Goal: Use online tool/utility

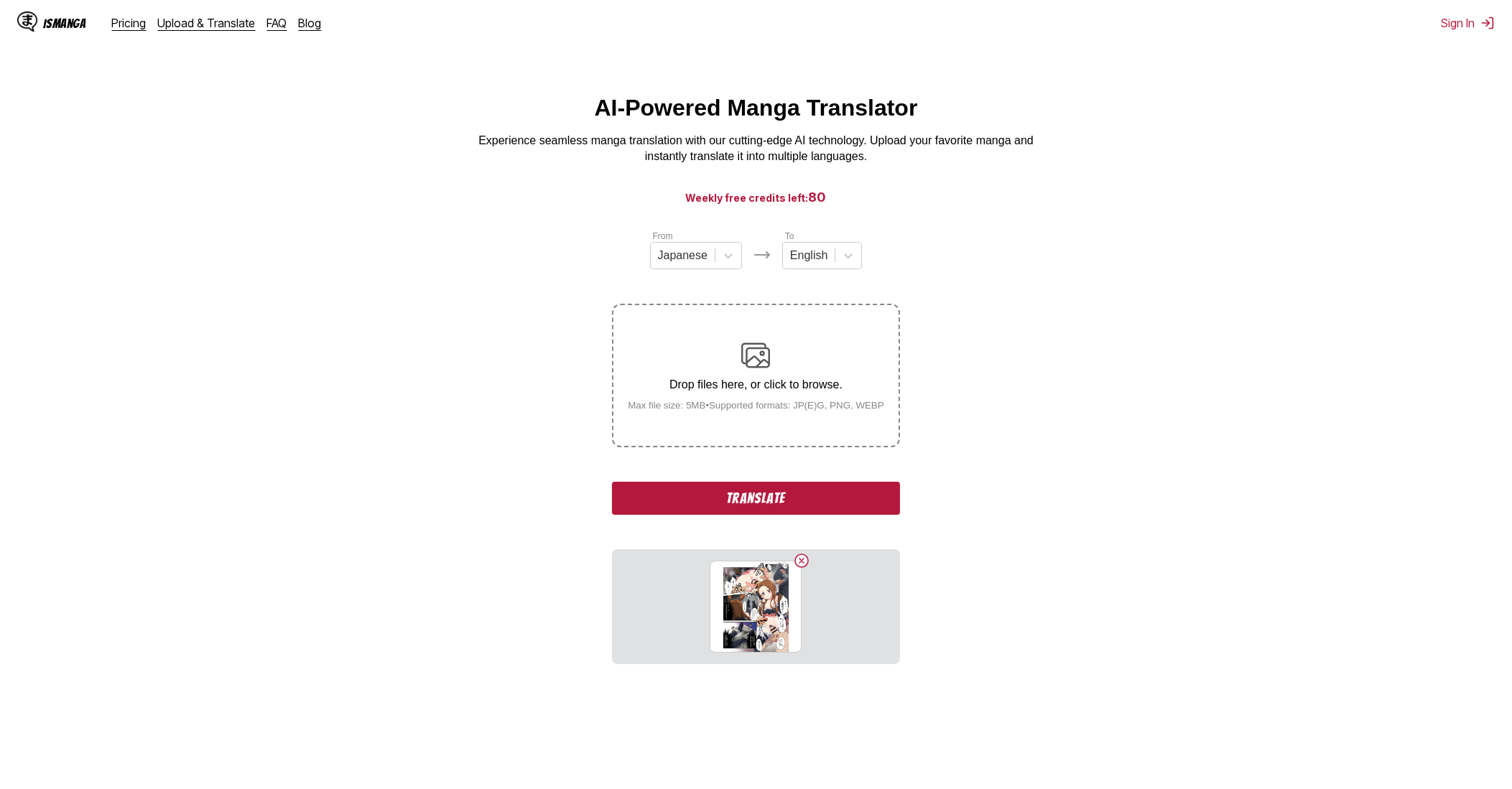
click at [782, 497] on button "Translate" at bounding box center [756, 498] width 287 height 33
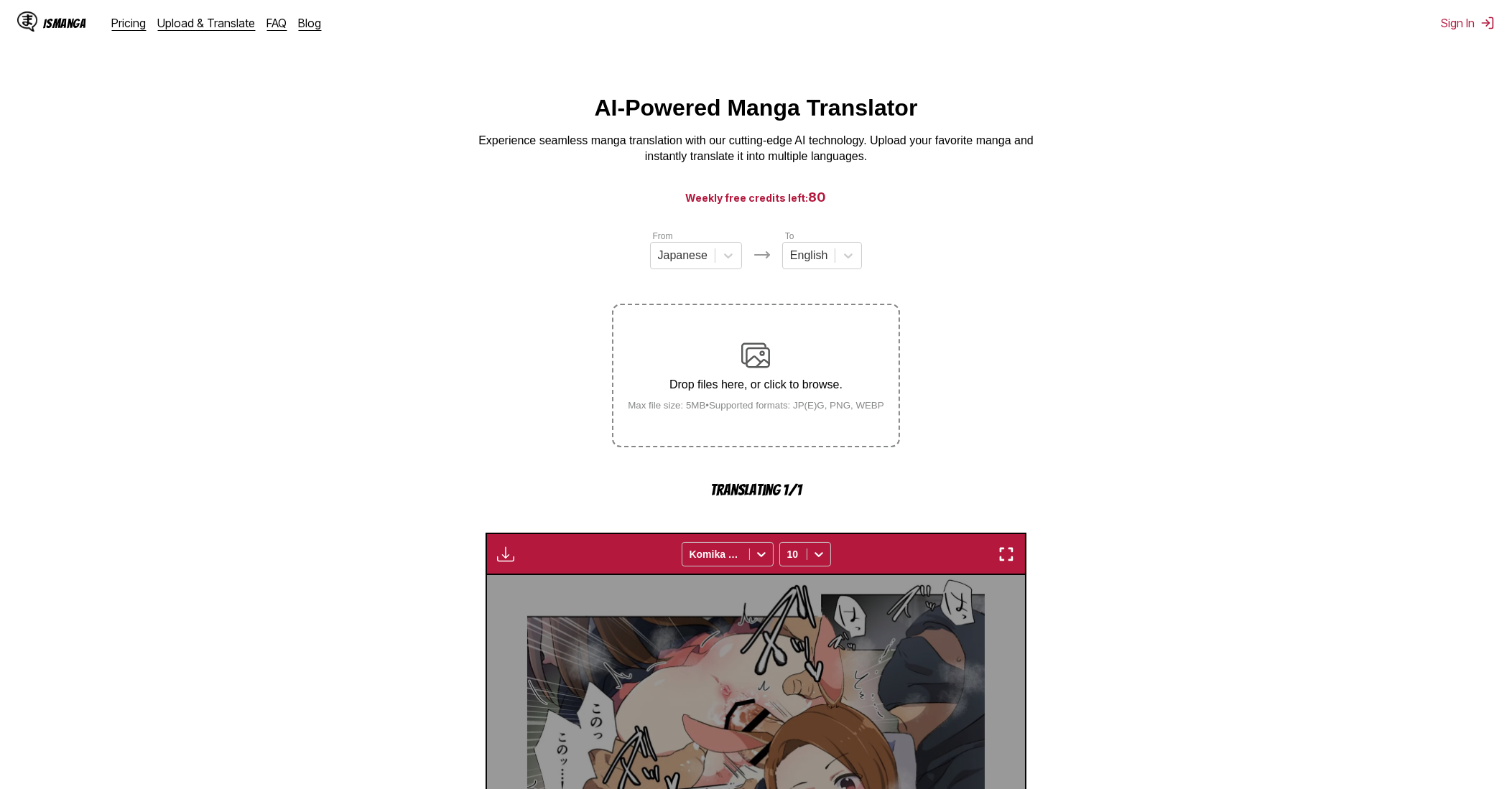
scroll to position [423, 0]
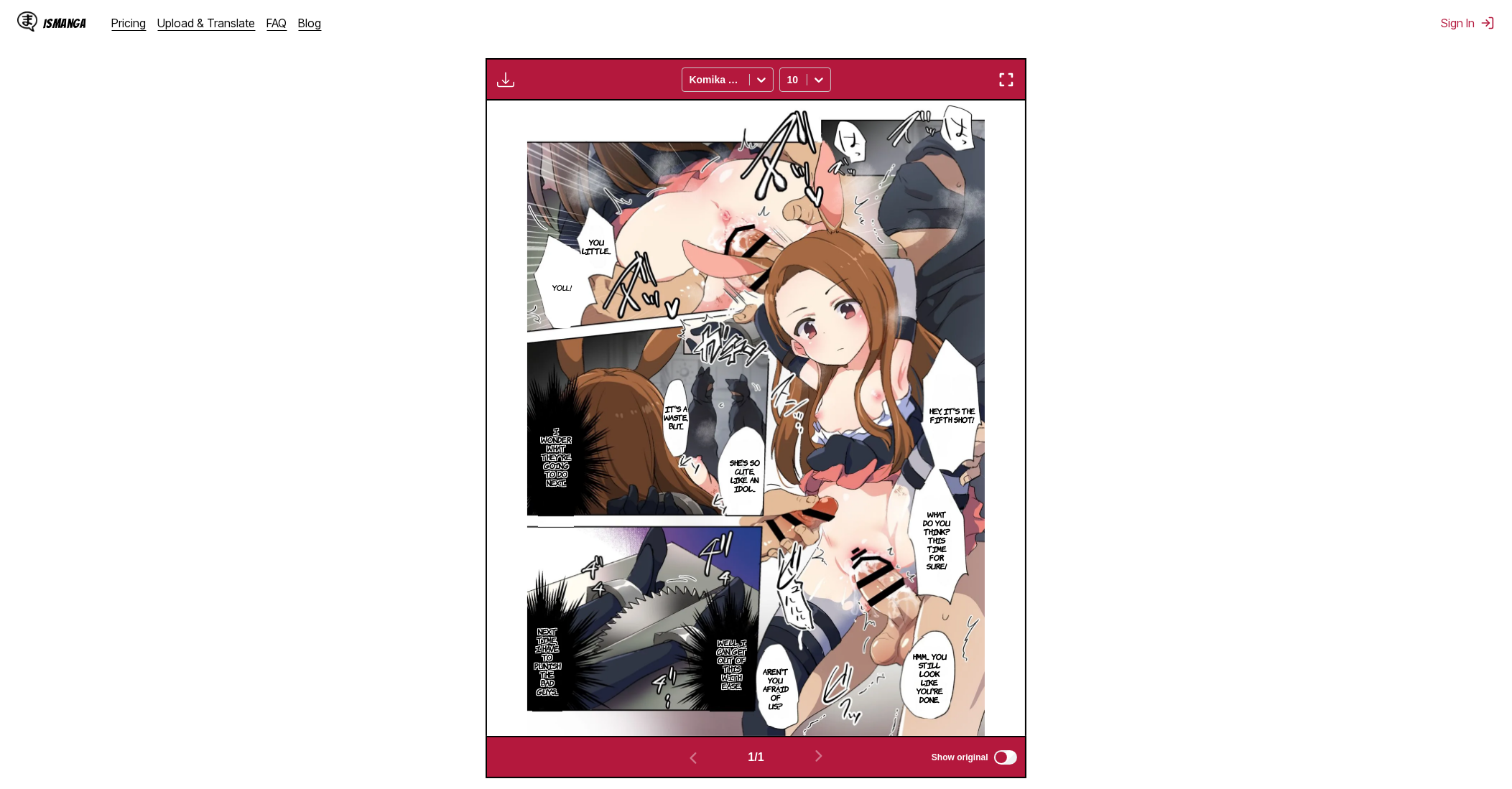
click at [1013, 85] on img "button" at bounding box center [1006, 80] width 17 height 17
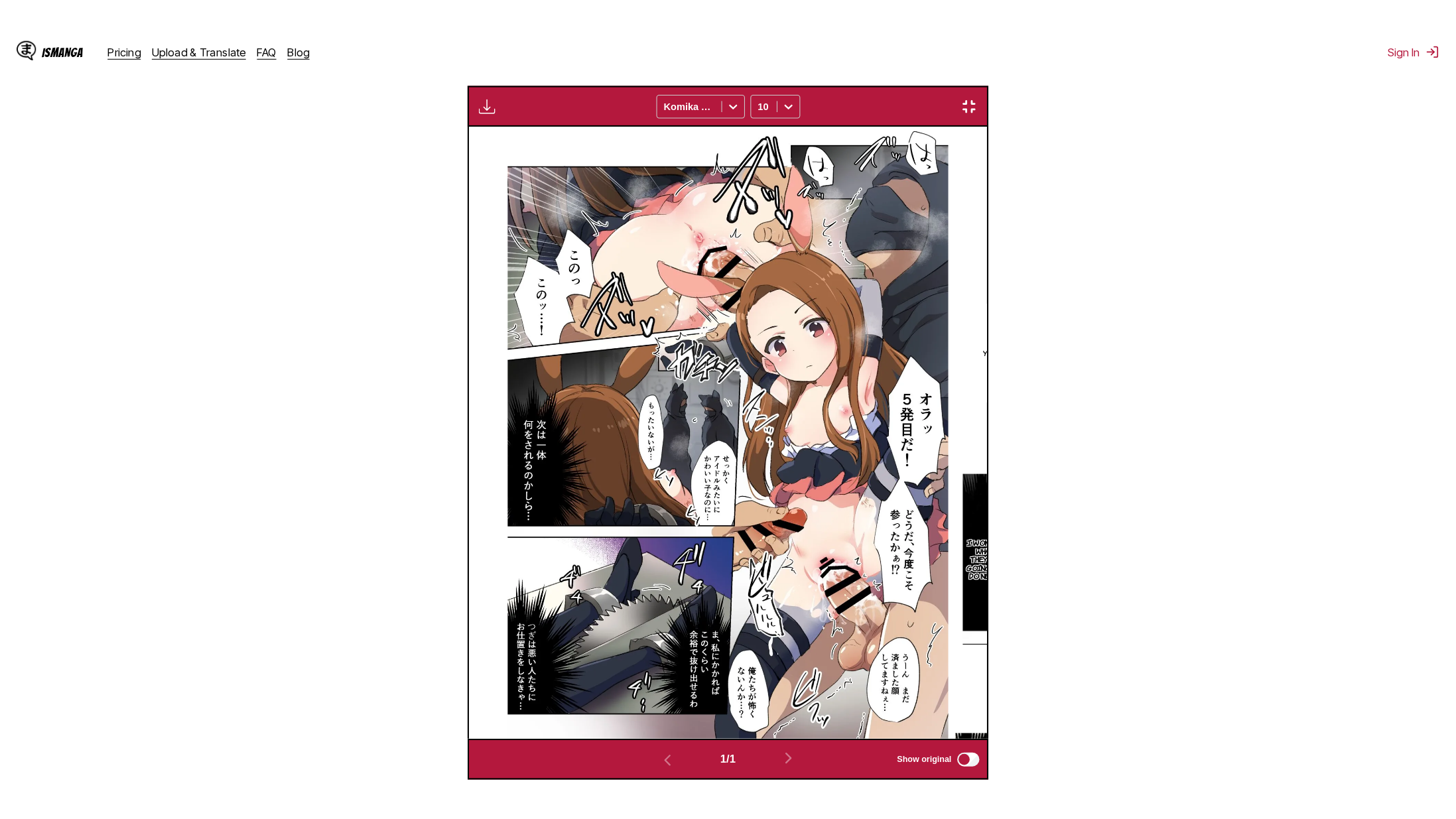
scroll to position [128, 0]
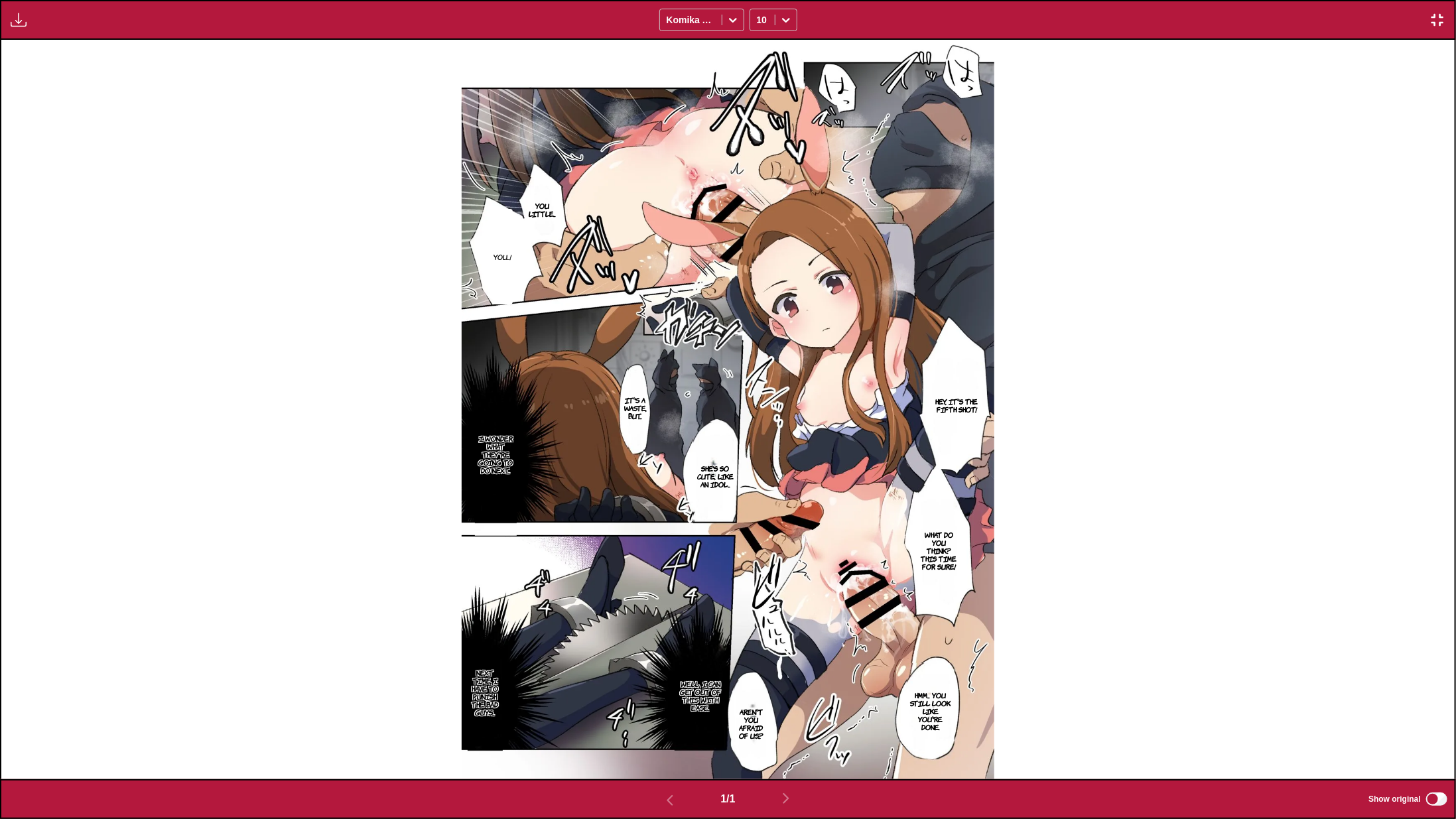
click at [1396, 20] on img "button" at bounding box center [1437, 19] width 16 height 16
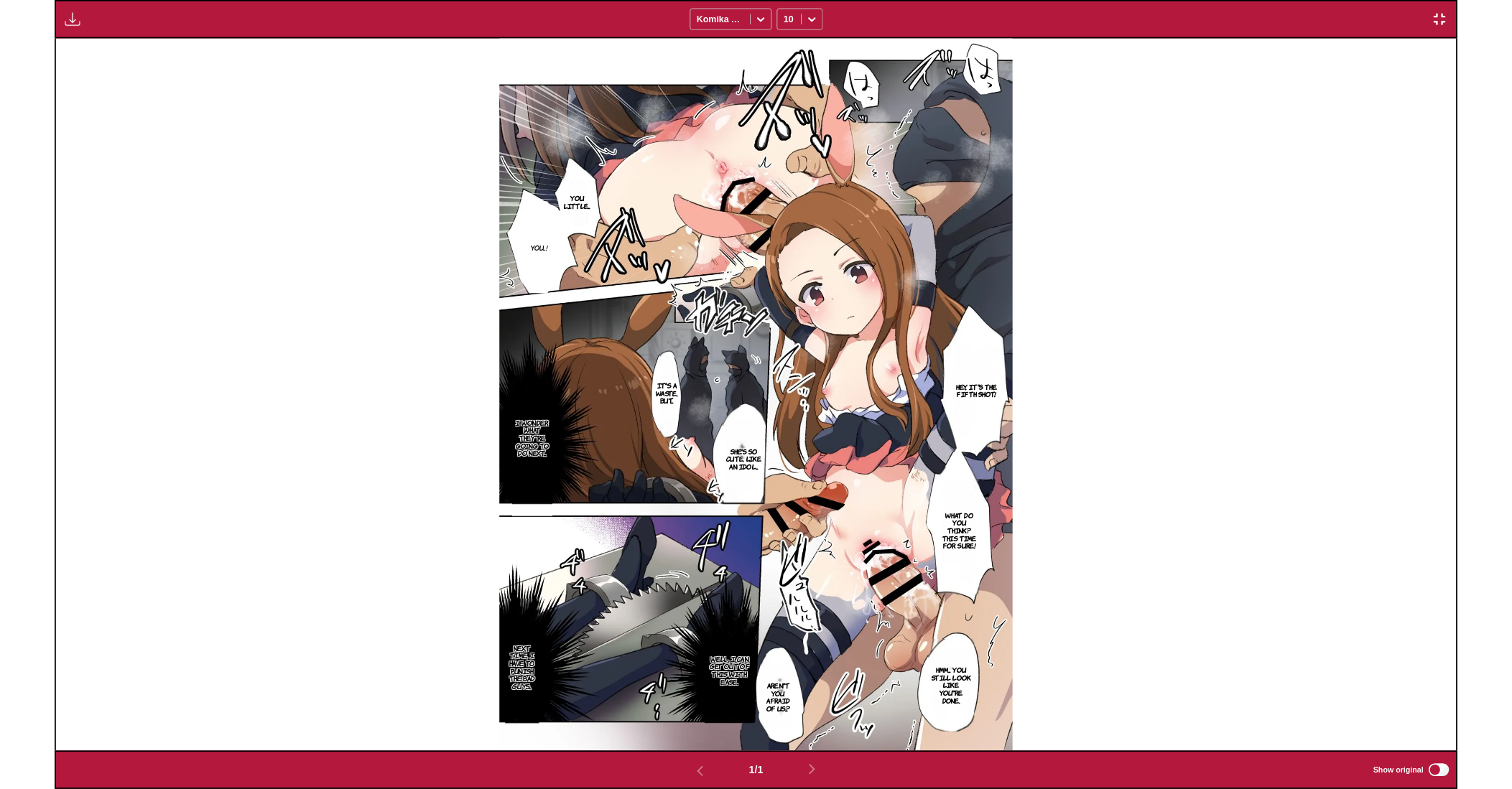
scroll to position [372, 0]
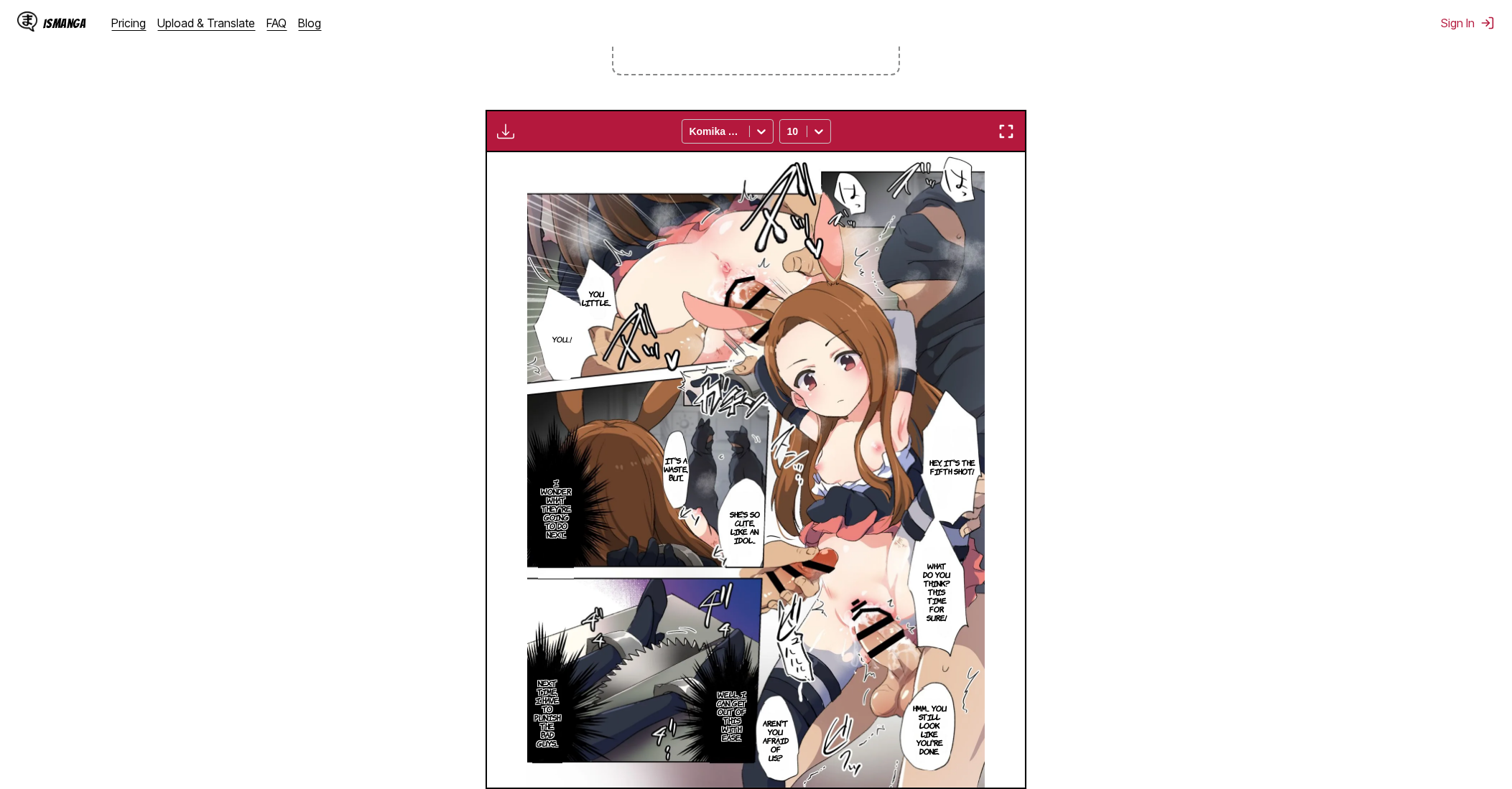
drag, startPoint x: 927, startPoint y: 91, endPoint x: 937, endPoint y: 101, distance: 14.1
click at [927, 91] on section "From Japanese To English Drop files here, or click to browse. Max file size: 5M…" at bounding box center [756, 344] width 1489 height 973
drag, startPoint x: 1003, startPoint y: 129, endPoint x: 1039, endPoint y: 199, distance: 78.7
click at [1004, 131] on img "button" at bounding box center [1006, 131] width 17 height 17
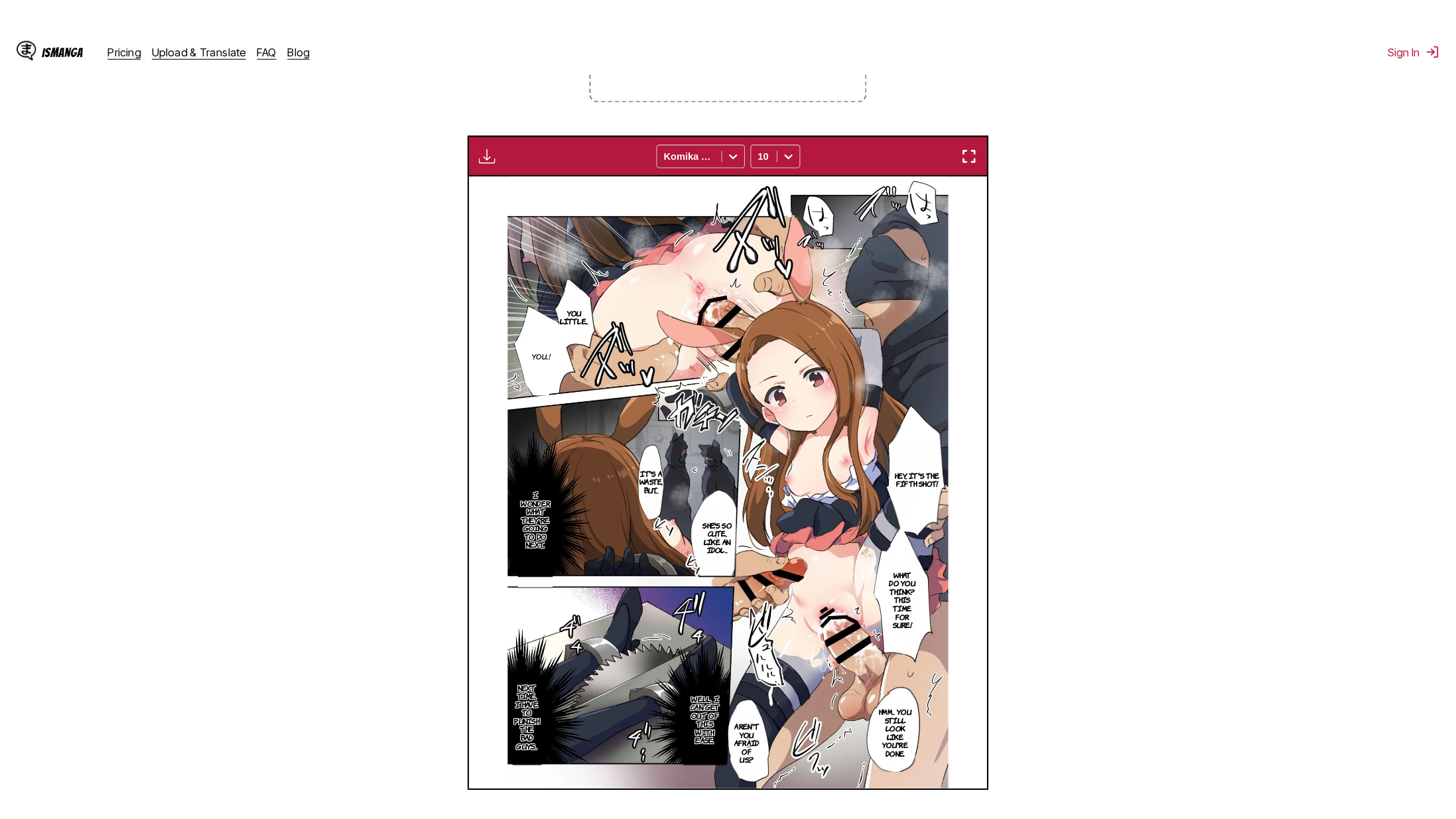
scroll to position [128, 0]
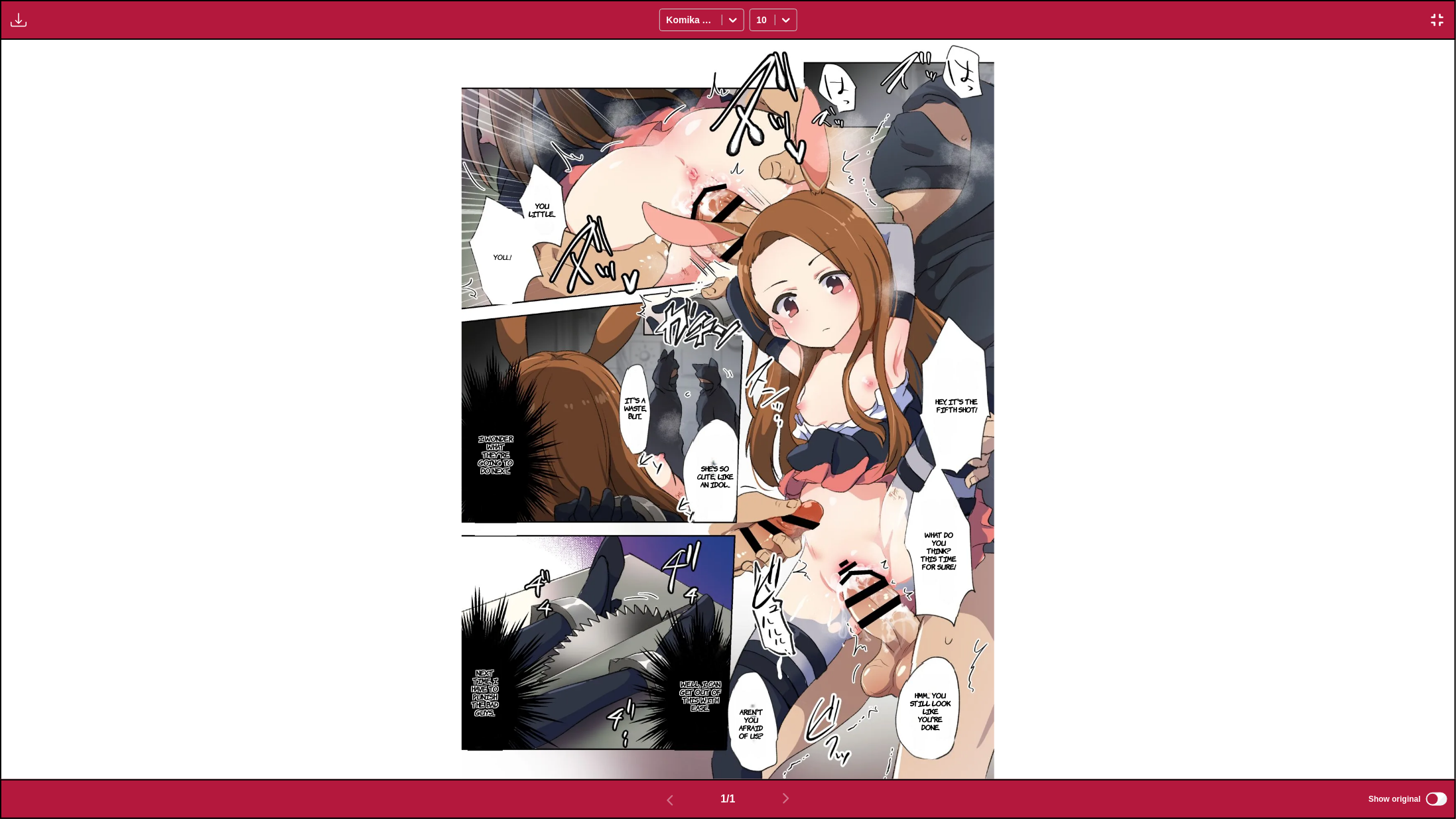
click at [1396, 16] on img "button" at bounding box center [1437, 19] width 16 height 16
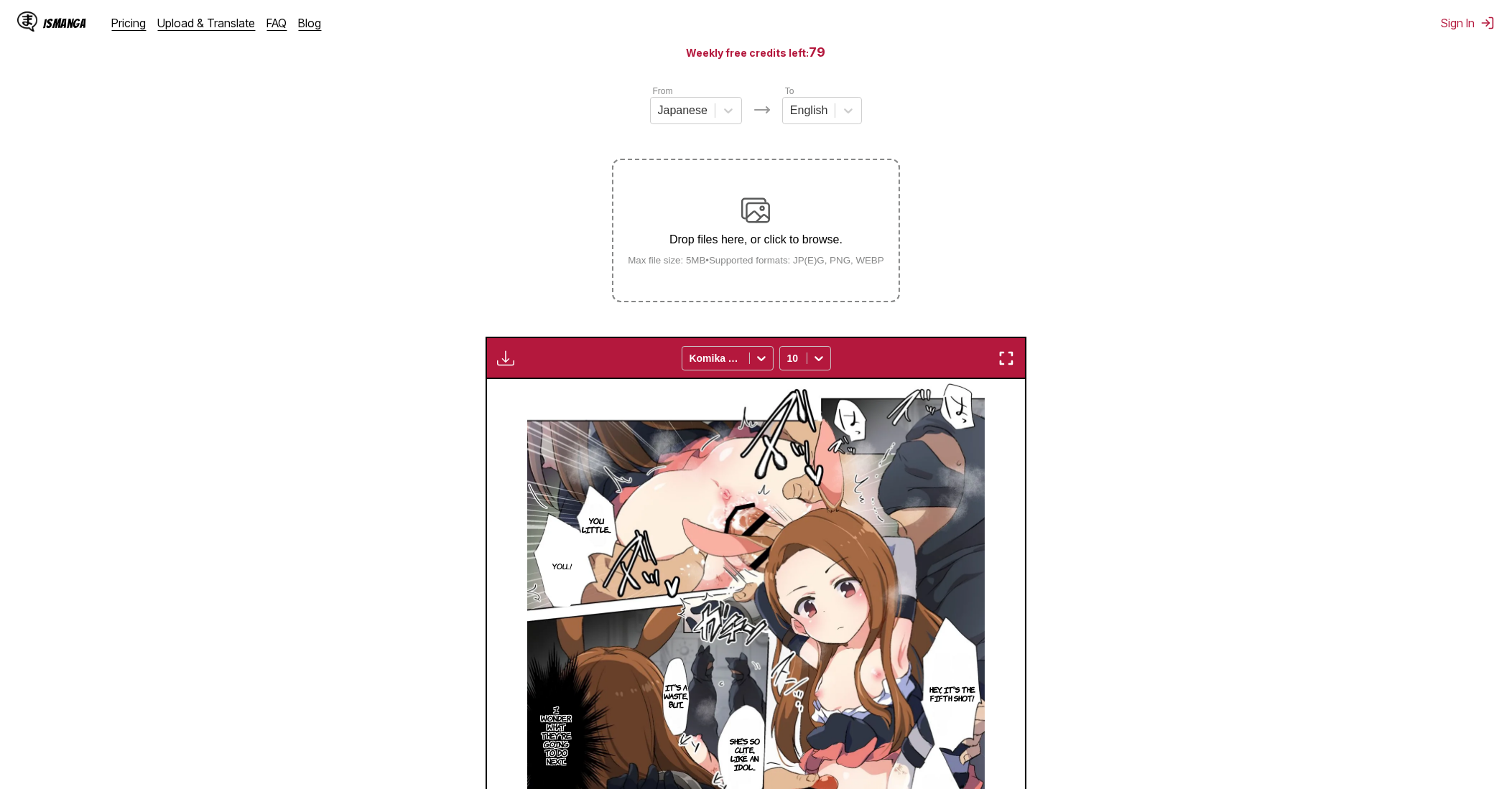
scroll to position [0, 0]
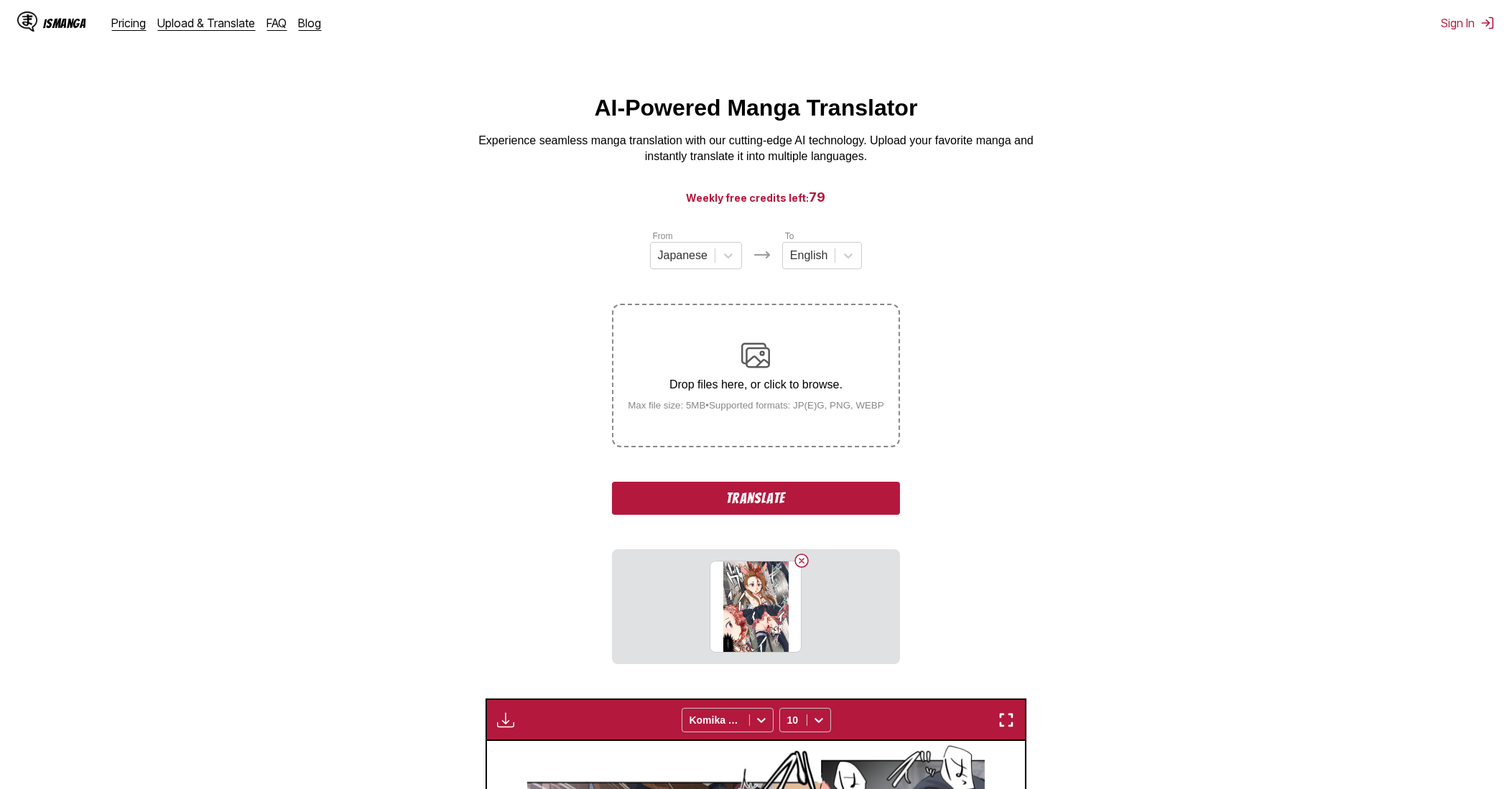
click at [777, 508] on button "Translate" at bounding box center [756, 498] width 287 height 33
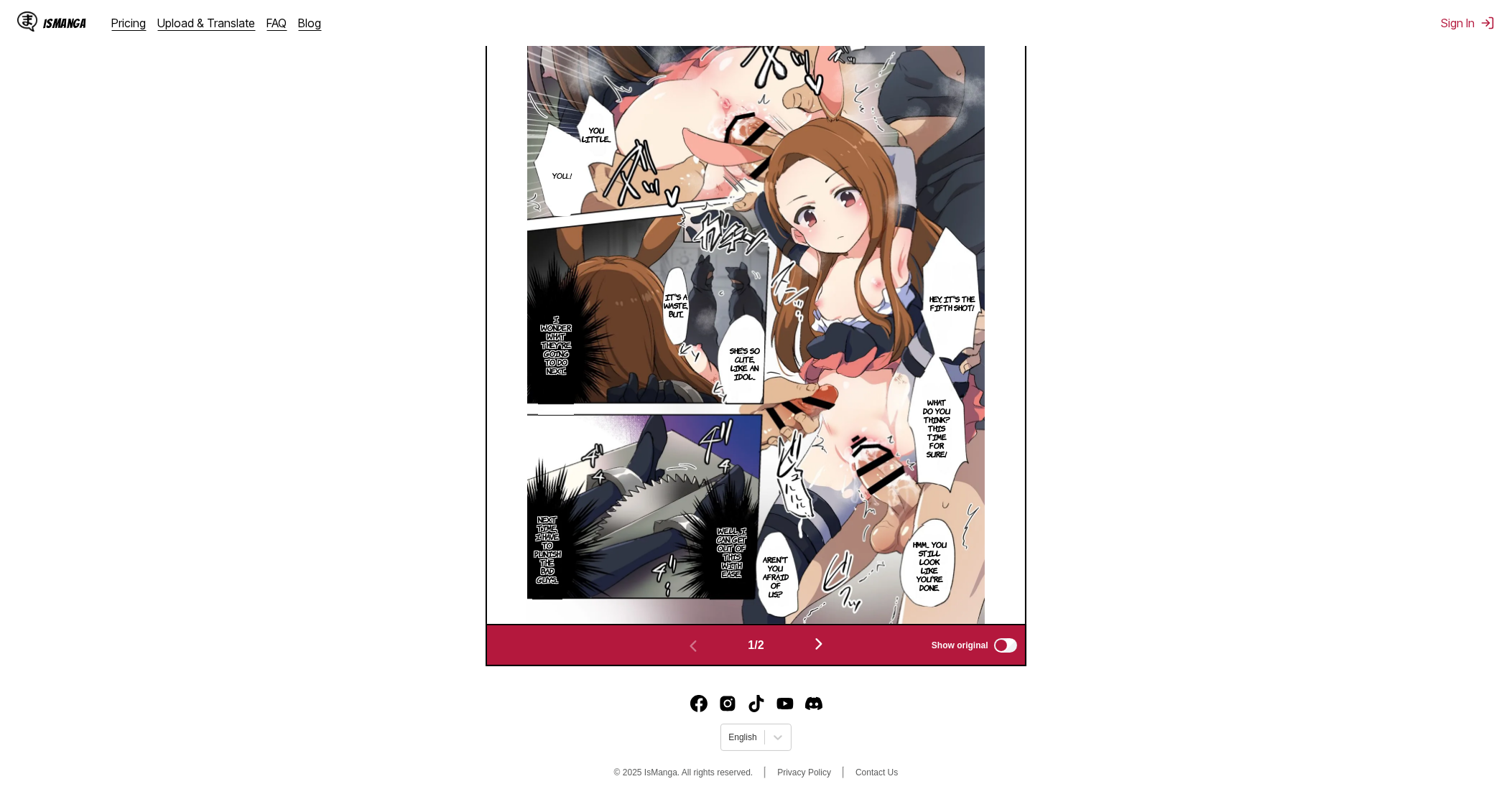
scroll to position [548, 0]
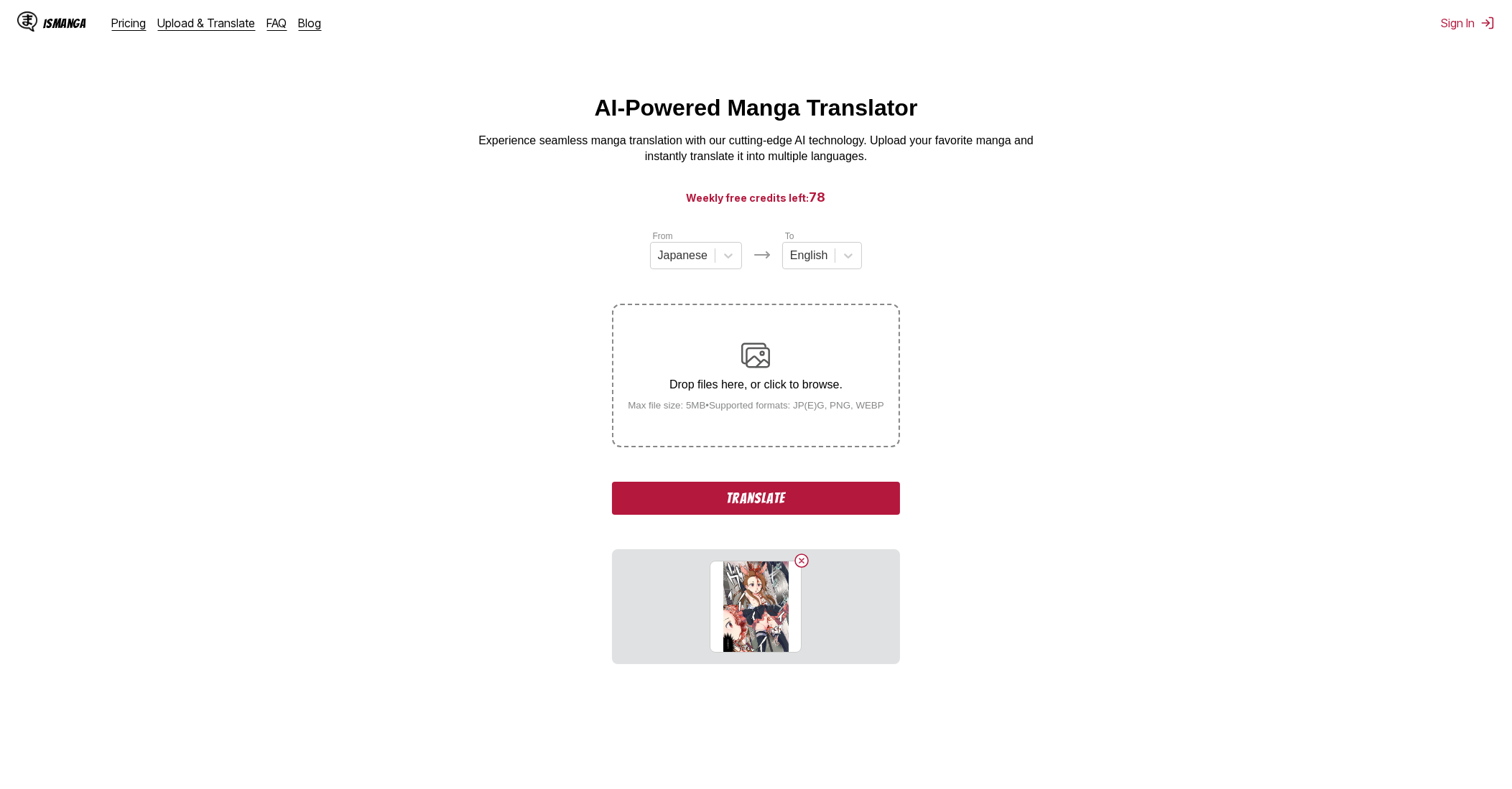
click at [788, 487] on button "Translate" at bounding box center [756, 498] width 287 height 33
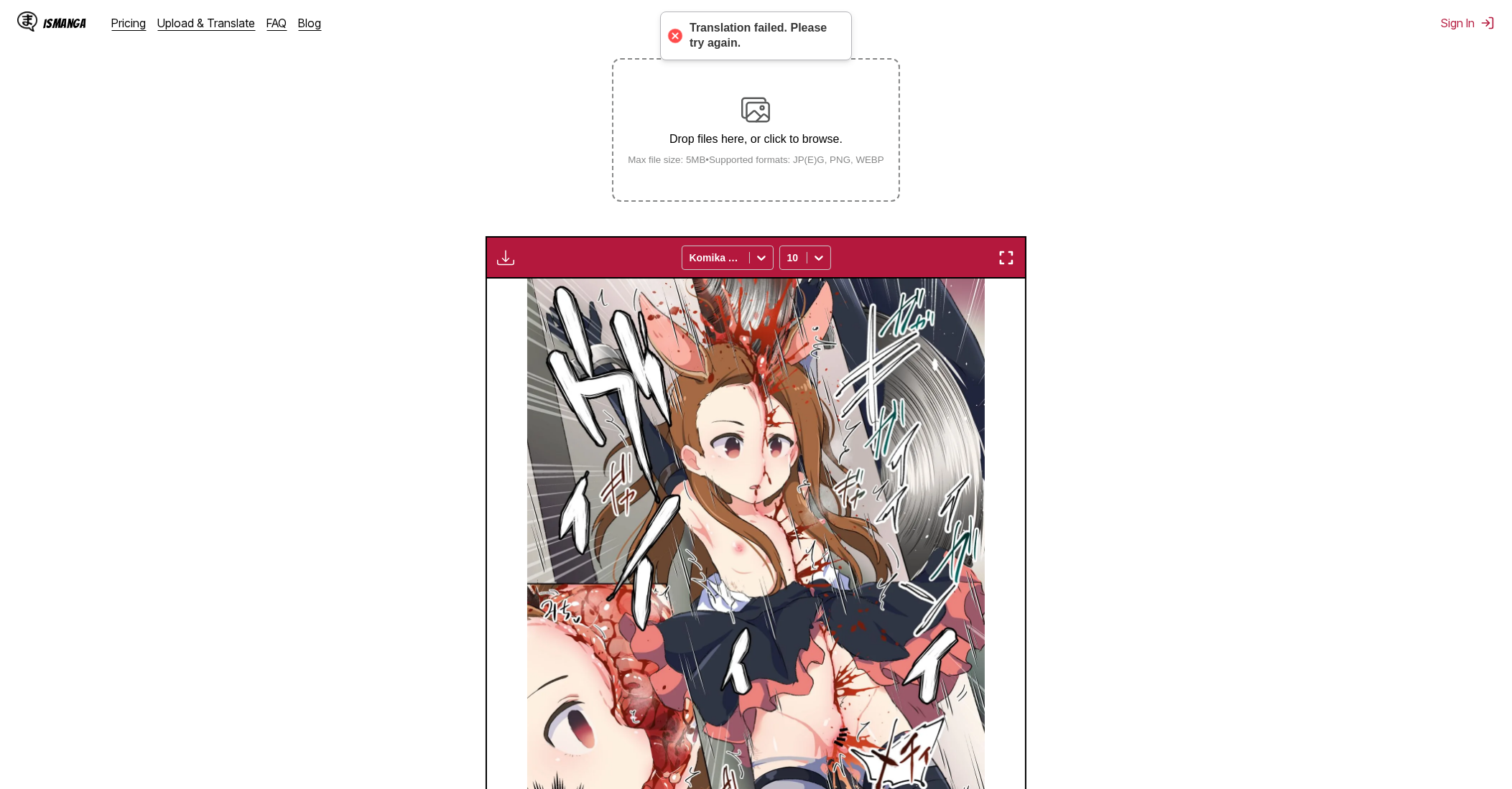
scroll to position [136, 0]
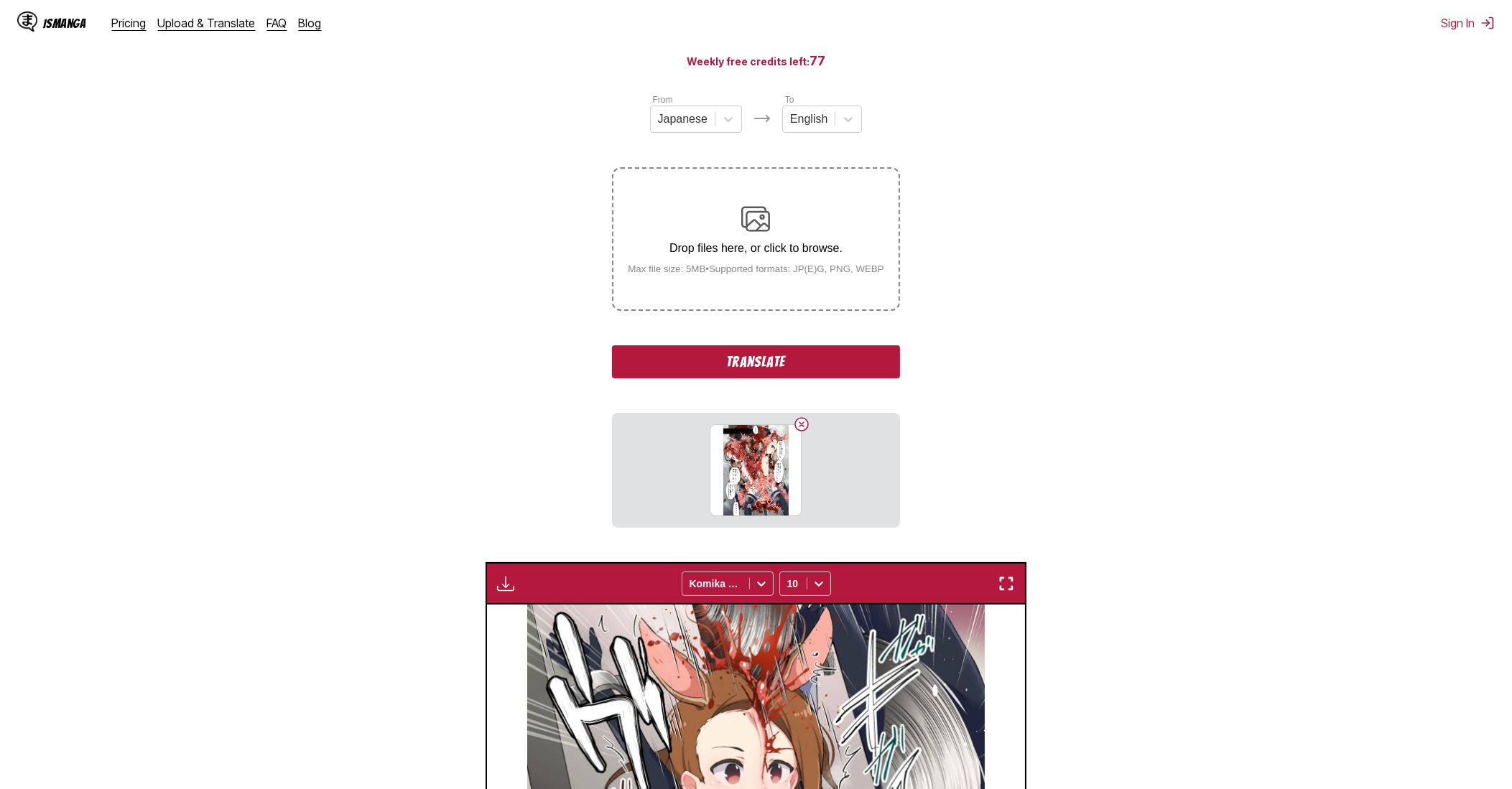
click at [835, 371] on button "Translate" at bounding box center [756, 362] width 287 height 33
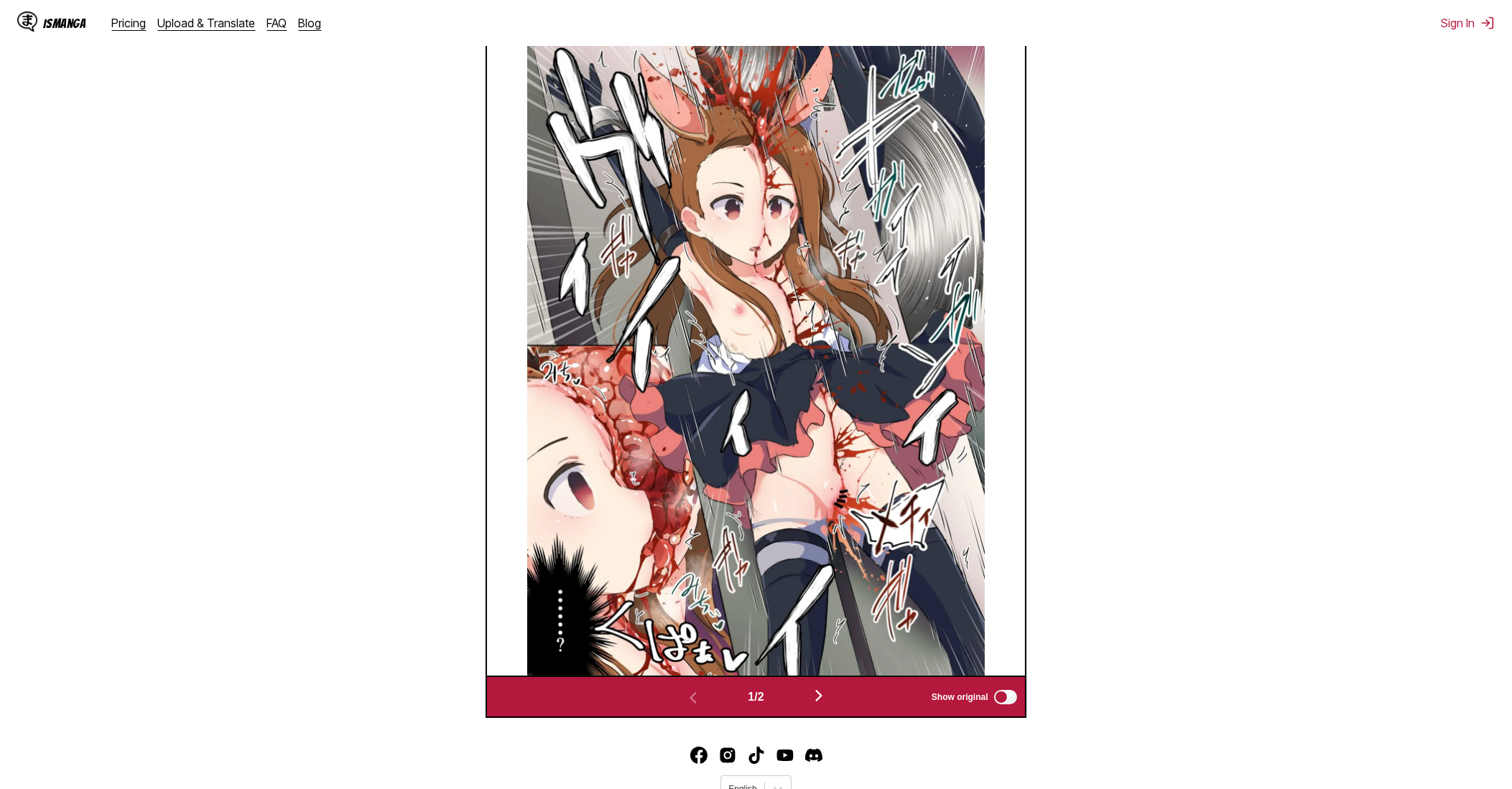
scroll to position [496, 0]
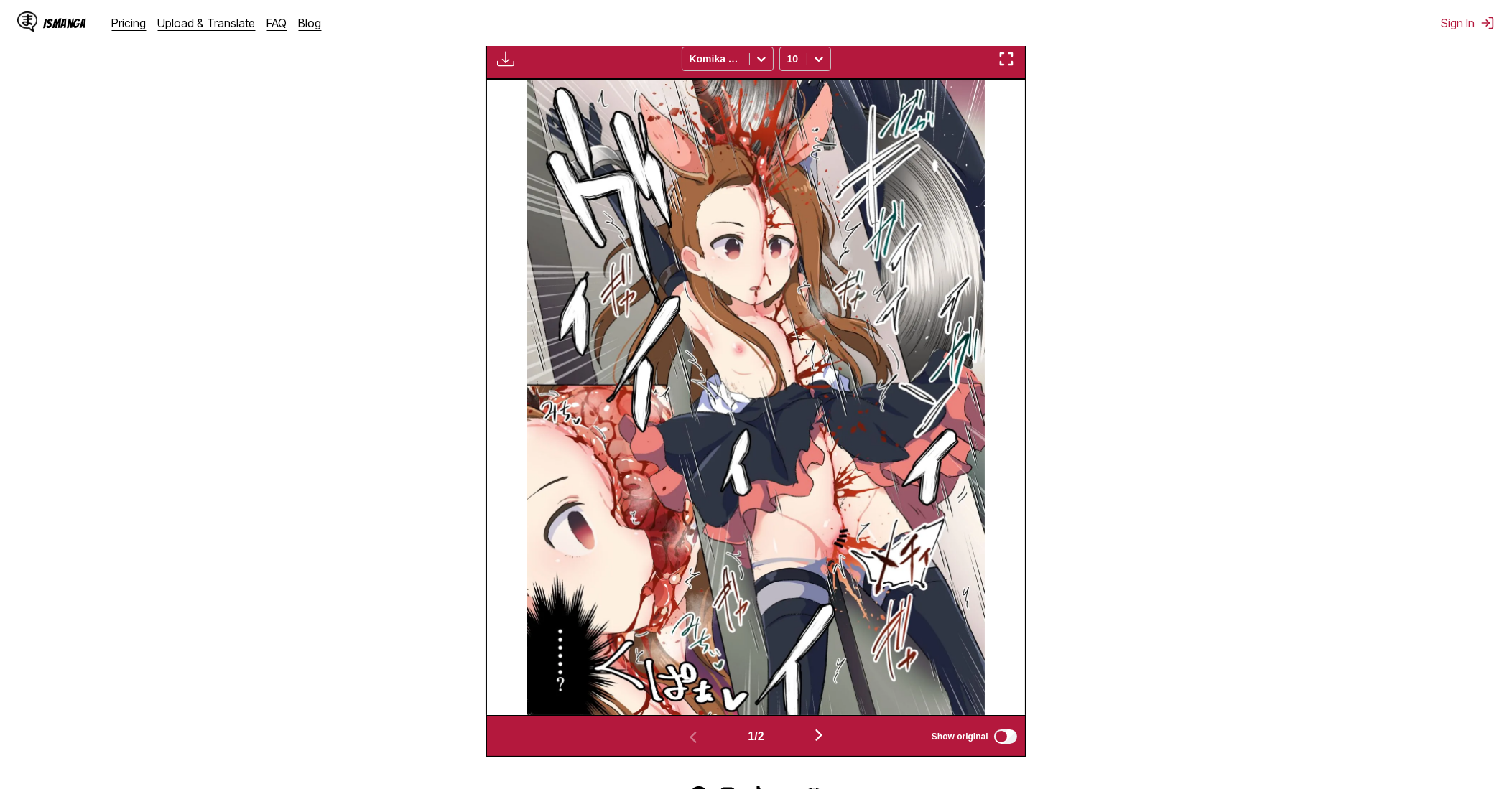
click at [821, 741] on img "button" at bounding box center [819, 735] width 17 height 17
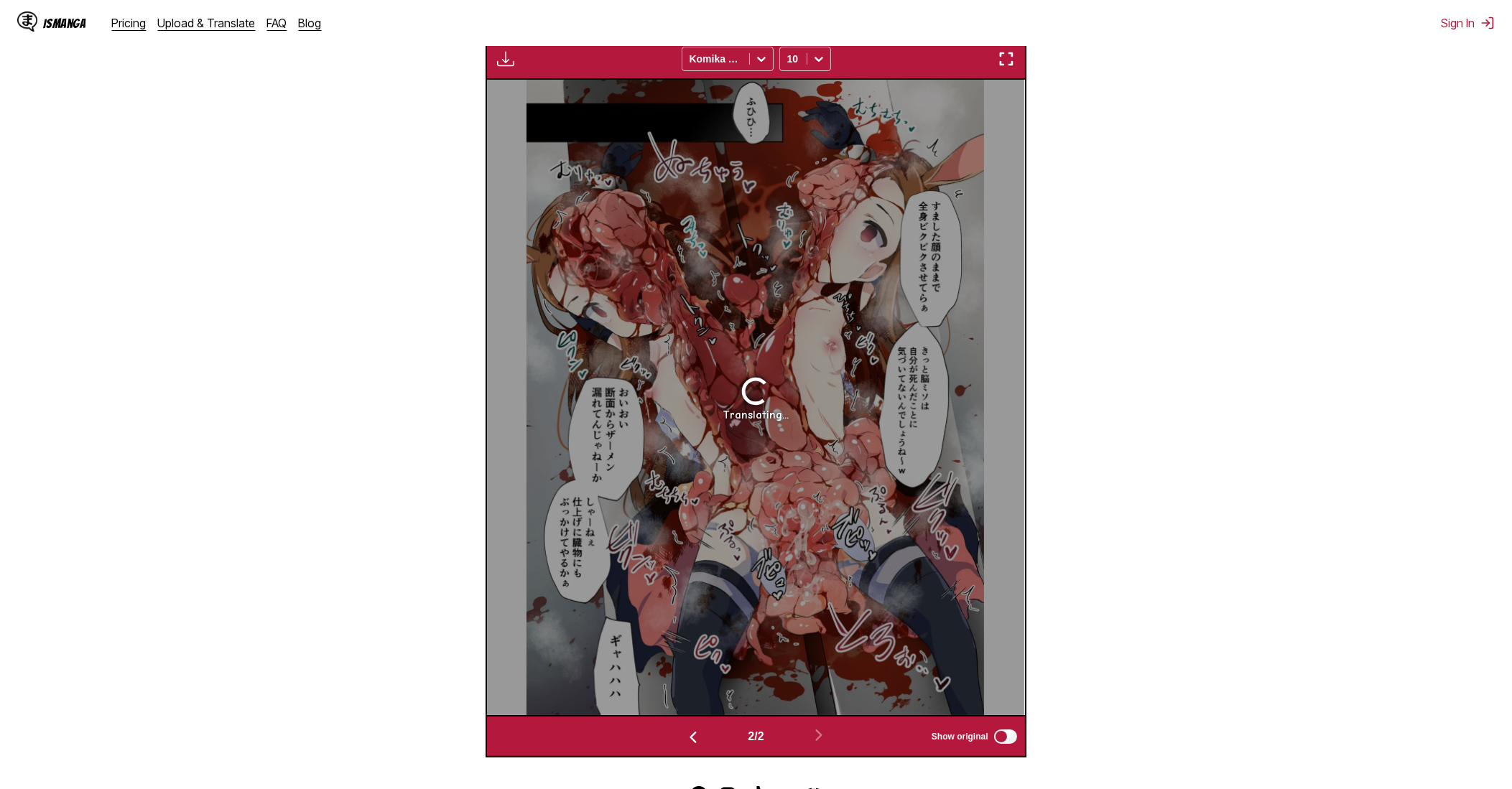
click at [1012, 59] on img "button" at bounding box center [1006, 59] width 17 height 17
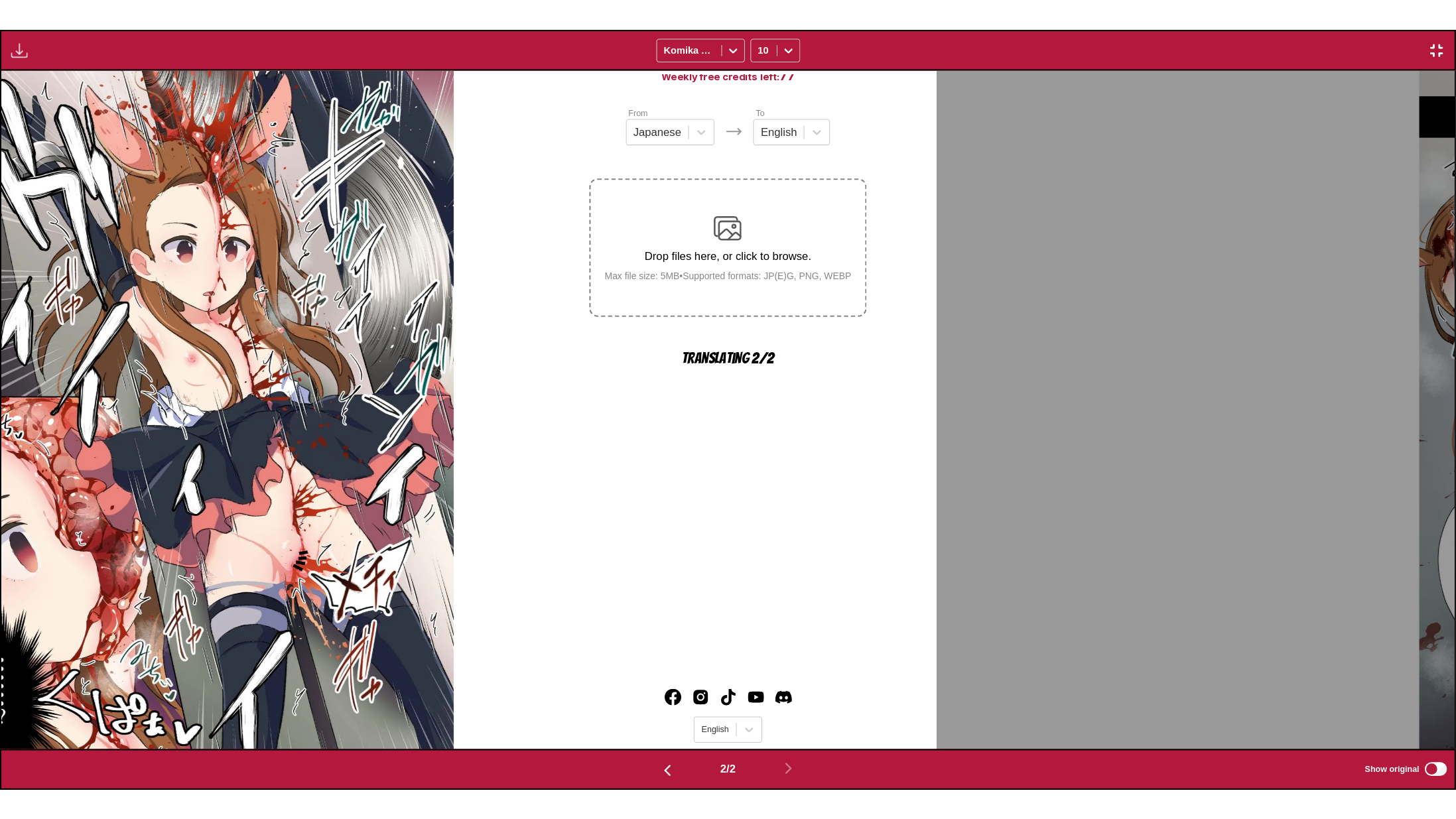
scroll to position [0, 1454]
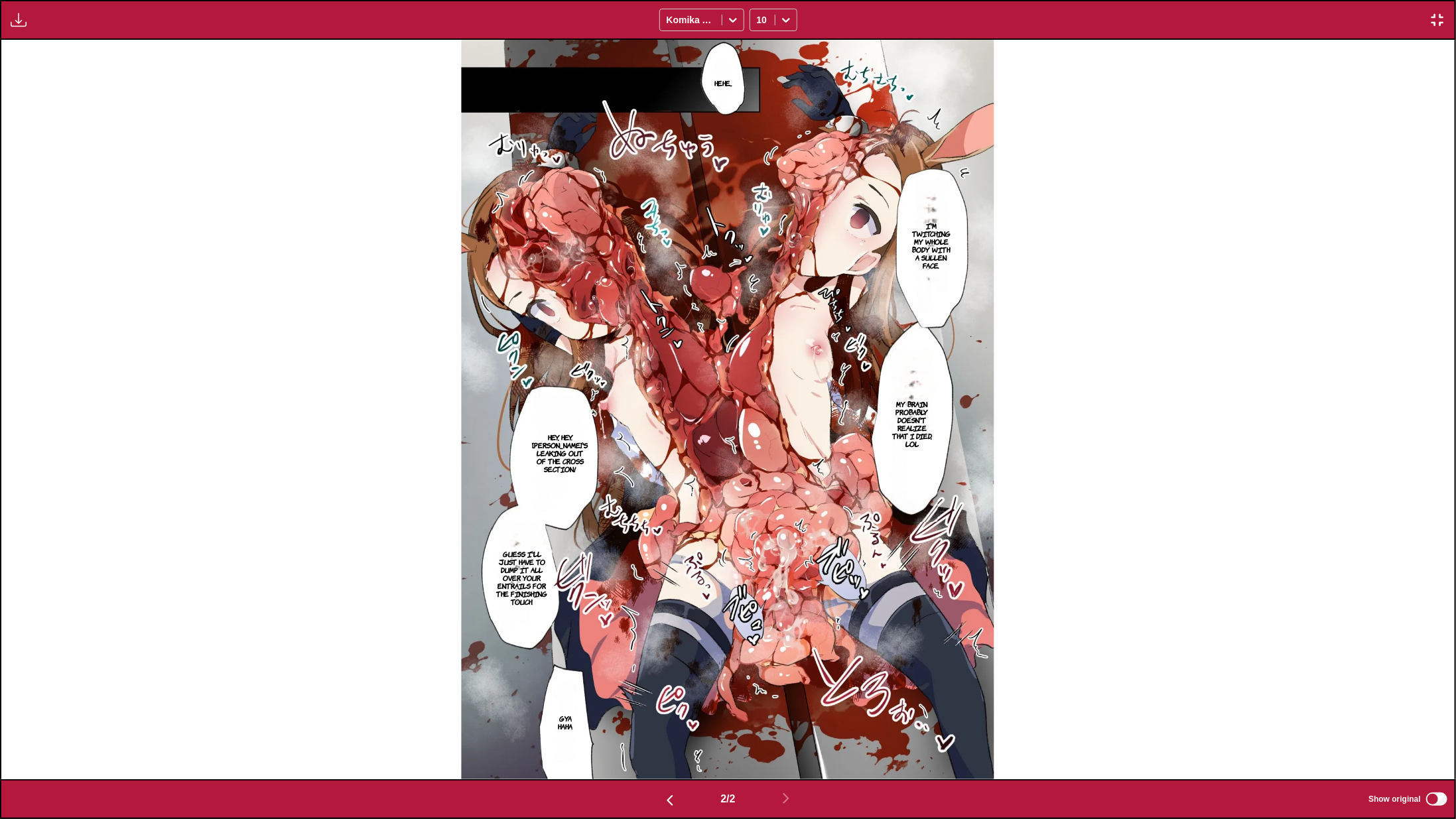
click at [1396, 17] on img "button" at bounding box center [1437, 19] width 16 height 16
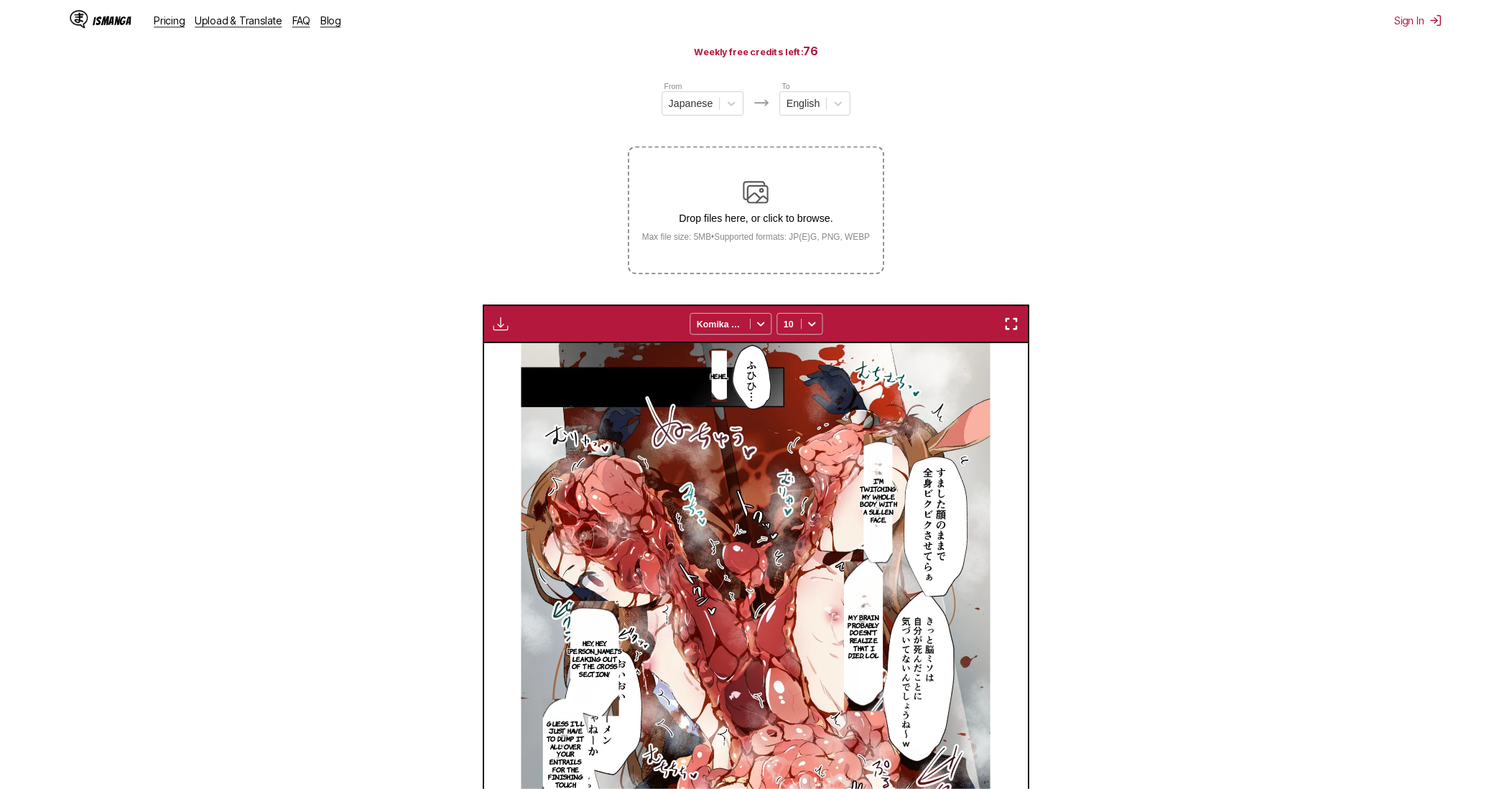
scroll to position [0, 538]
